Goal: Obtain resource: Obtain resource

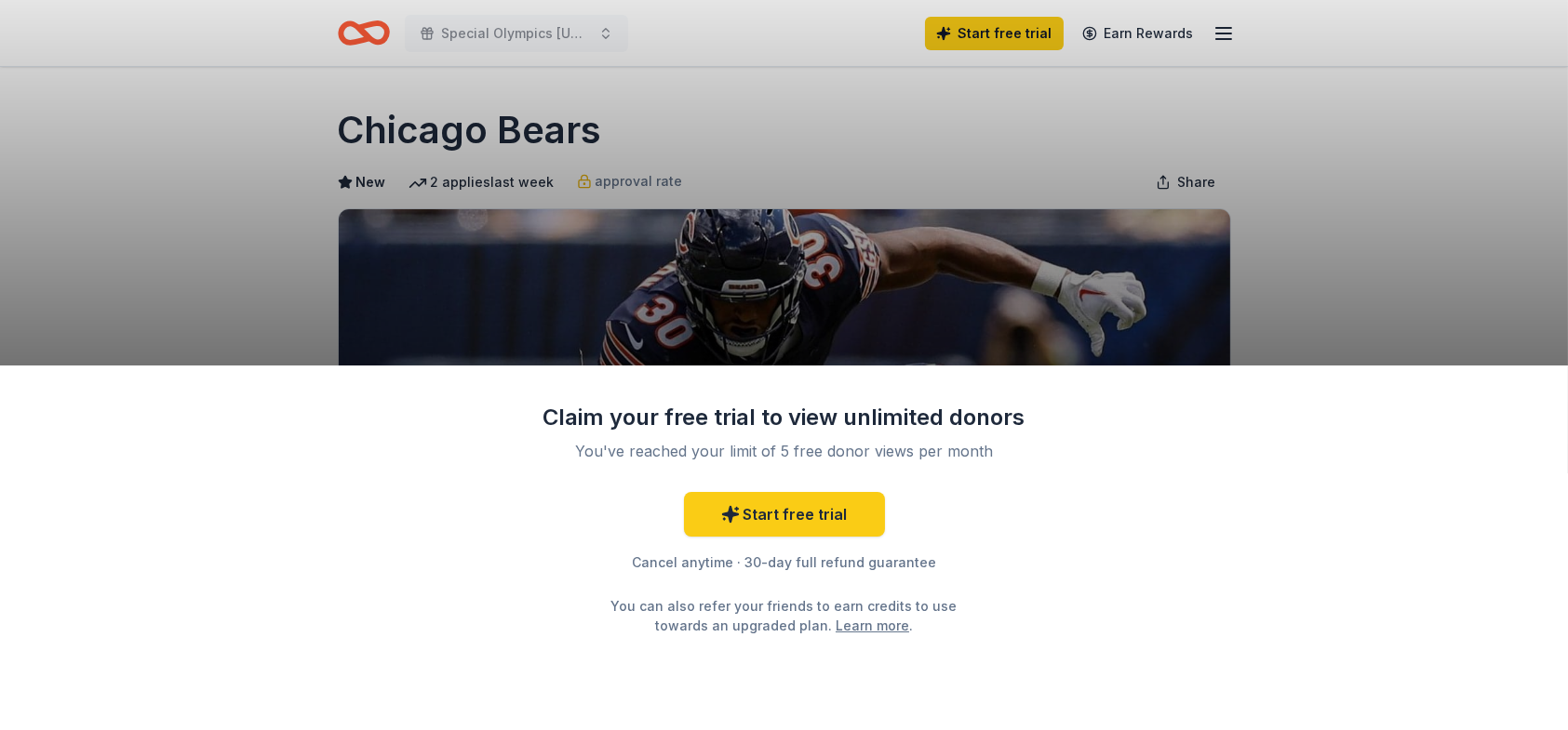
click at [1342, 304] on div "Claim your free trial to view unlimited donors You've reached your limit of 5 f…" at bounding box center [784, 365] width 1568 height 730
drag, startPoint x: 972, startPoint y: 133, endPoint x: 963, endPoint y: 72, distance: 61.7
click at [968, 72] on div "Claim your free trial to view unlimited donors You've reached your limit of 5 f…" at bounding box center [784, 365] width 1568 height 730
click at [844, 135] on div "Claim your free trial to view unlimited donors You've reached your limit of 5 f…" at bounding box center [784, 365] width 1568 height 730
drag, startPoint x: 979, startPoint y: 263, endPoint x: 979, endPoint y: 204, distance: 59.0
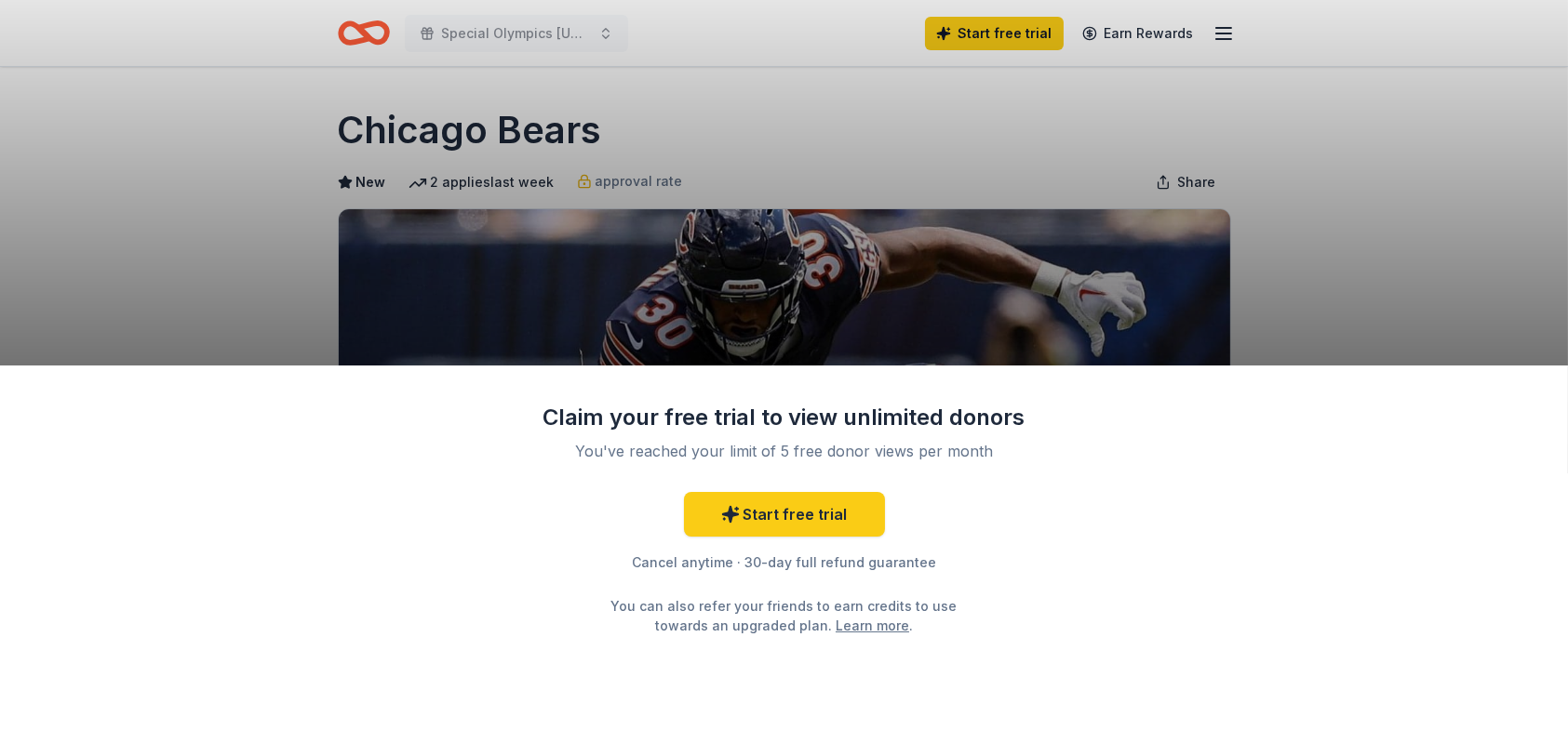
click at [979, 219] on div "Claim your free trial to view unlimited donors You've reached your limit of 5 f…" at bounding box center [784, 365] width 1568 height 730
click at [954, 264] on div "Claim your free trial to view unlimited donors You've reached your limit of 5 f…" at bounding box center [784, 365] width 1568 height 730
click at [952, 265] on div "Claim your free trial to view unlimited donors You've reached your limit of 5 f…" at bounding box center [784, 365] width 1568 height 730
click at [508, 20] on div "Claim your free trial to view unlimited donors You've reached your limit of 5 f…" at bounding box center [784, 365] width 1568 height 730
click at [507, 33] on div "Claim your free trial to view unlimited donors You've reached your limit of 5 f…" at bounding box center [784, 365] width 1568 height 730
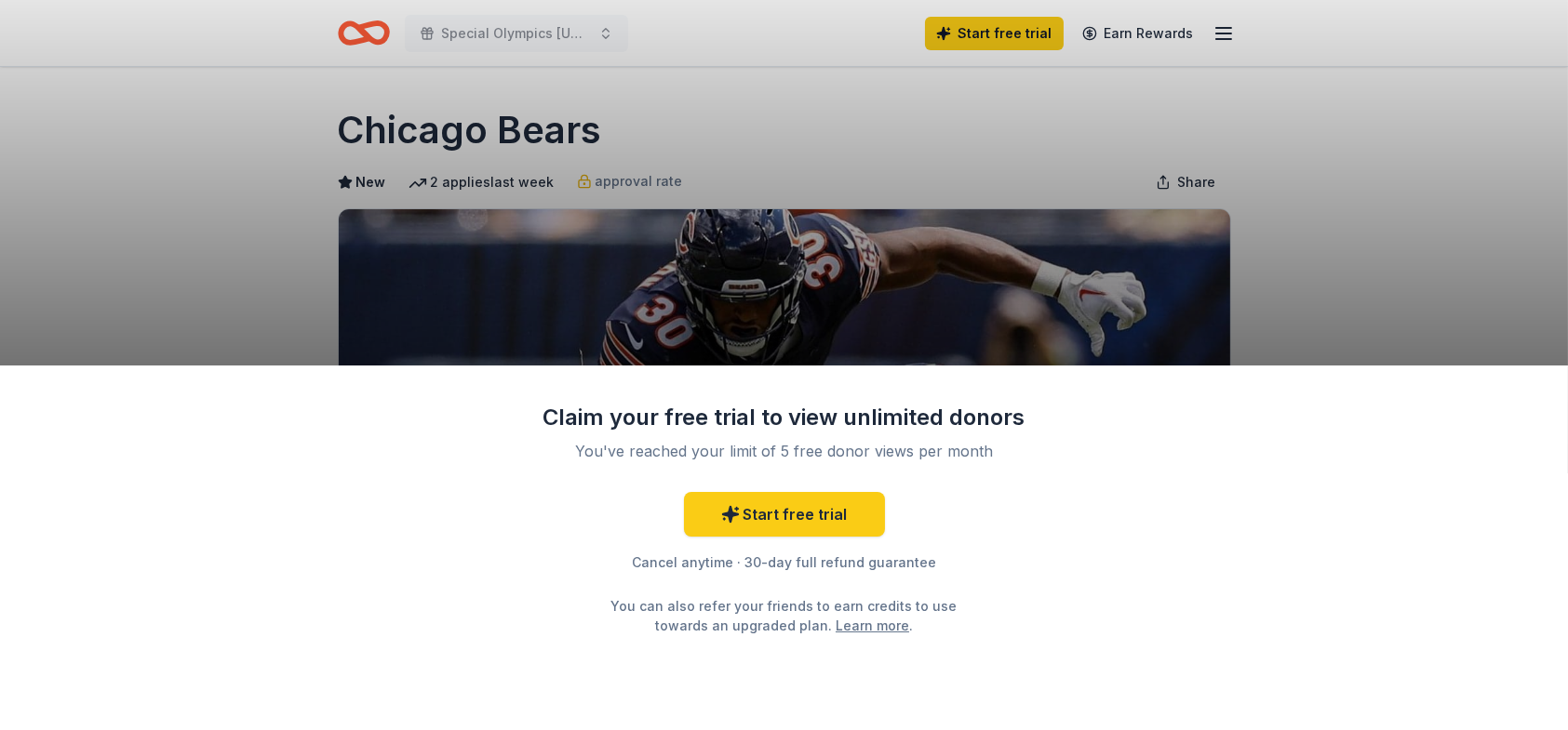
click at [507, 33] on div "Claim your free trial to view unlimited donors You've reached your limit of 5 f…" at bounding box center [784, 365] width 1568 height 730
click at [761, 73] on div "Claim your free trial to view unlimited donors You've reached your limit of 5 f…" at bounding box center [784, 365] width 1568 height 730
click at [851, 198] on div "Claim your free trial to view unlimited donors You've reached your limit of 5 f…" at bounding box center [784, 365] width 1568 height 730
